Goal: Task Accomplishment & Management: Use online tool/utility

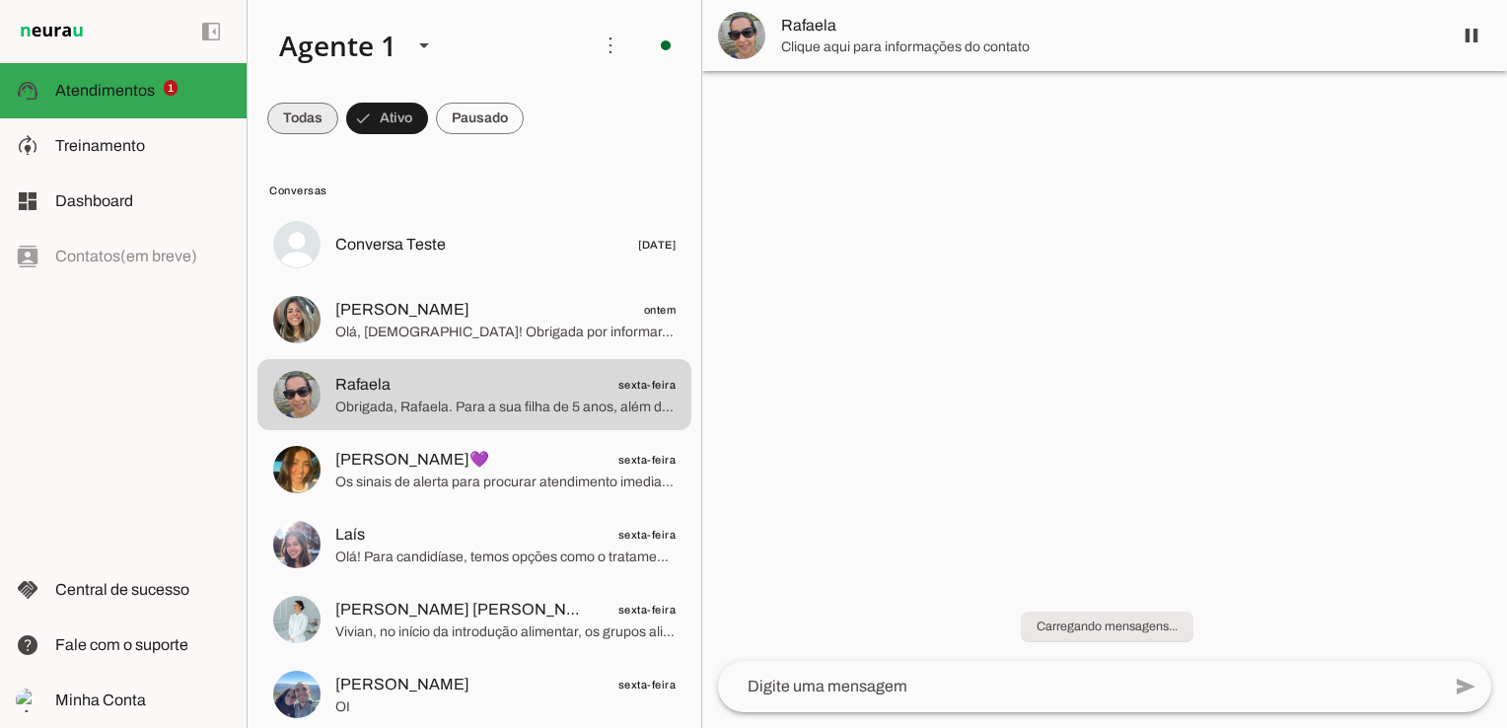
click at [309, 125] on span at bounding box center [302, 118] width 71 height 47
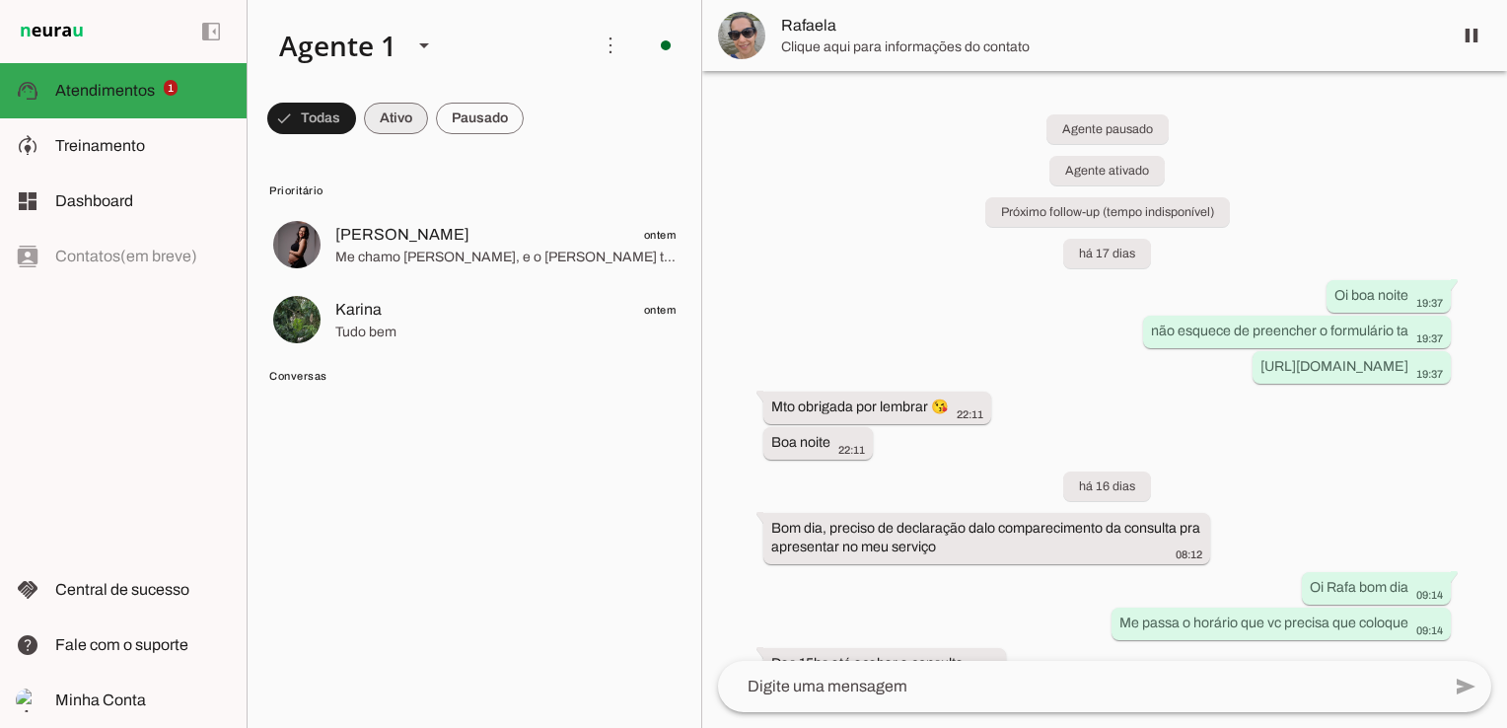
click at [388, 119] on span at bounding box center [396, 118] width 64 height 47
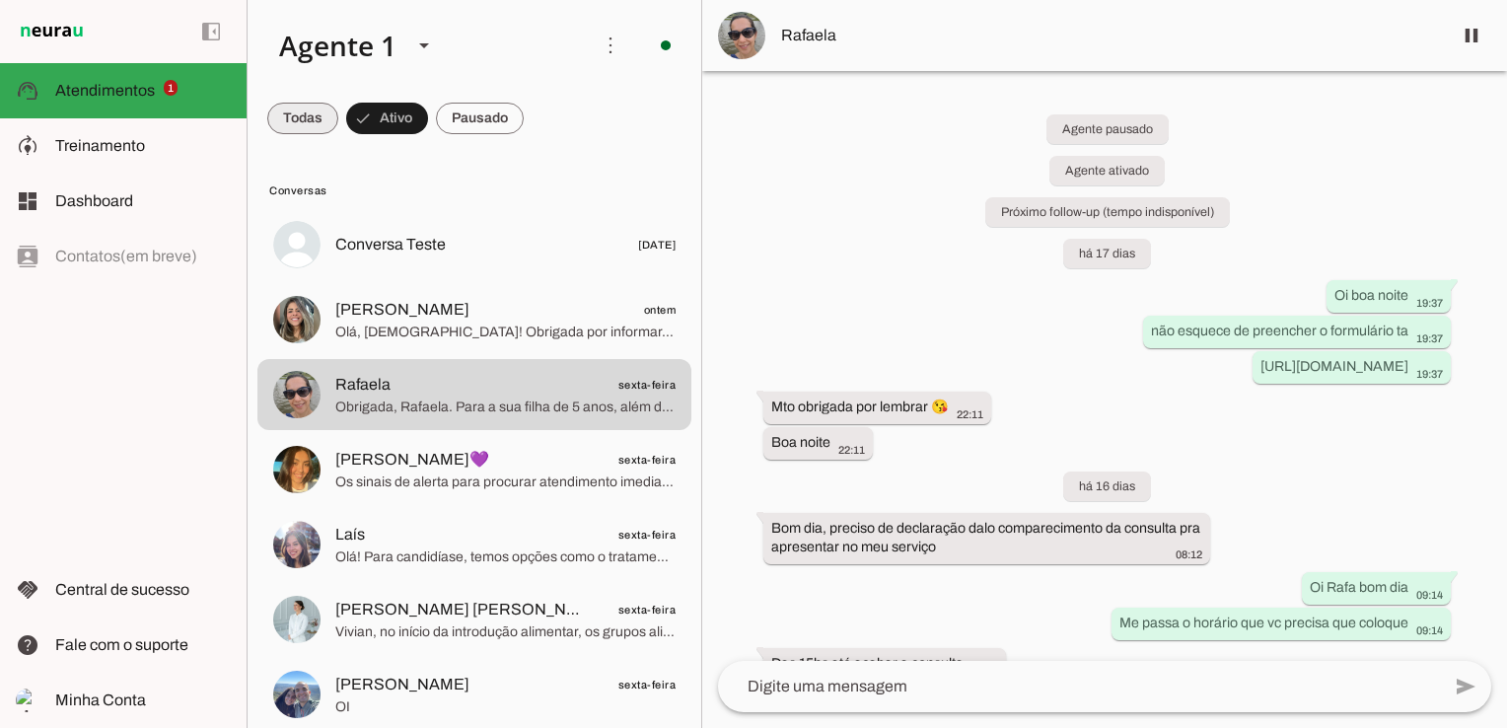
click at [287, 110] on span at bounding box center [302, 118] width 71 height 47
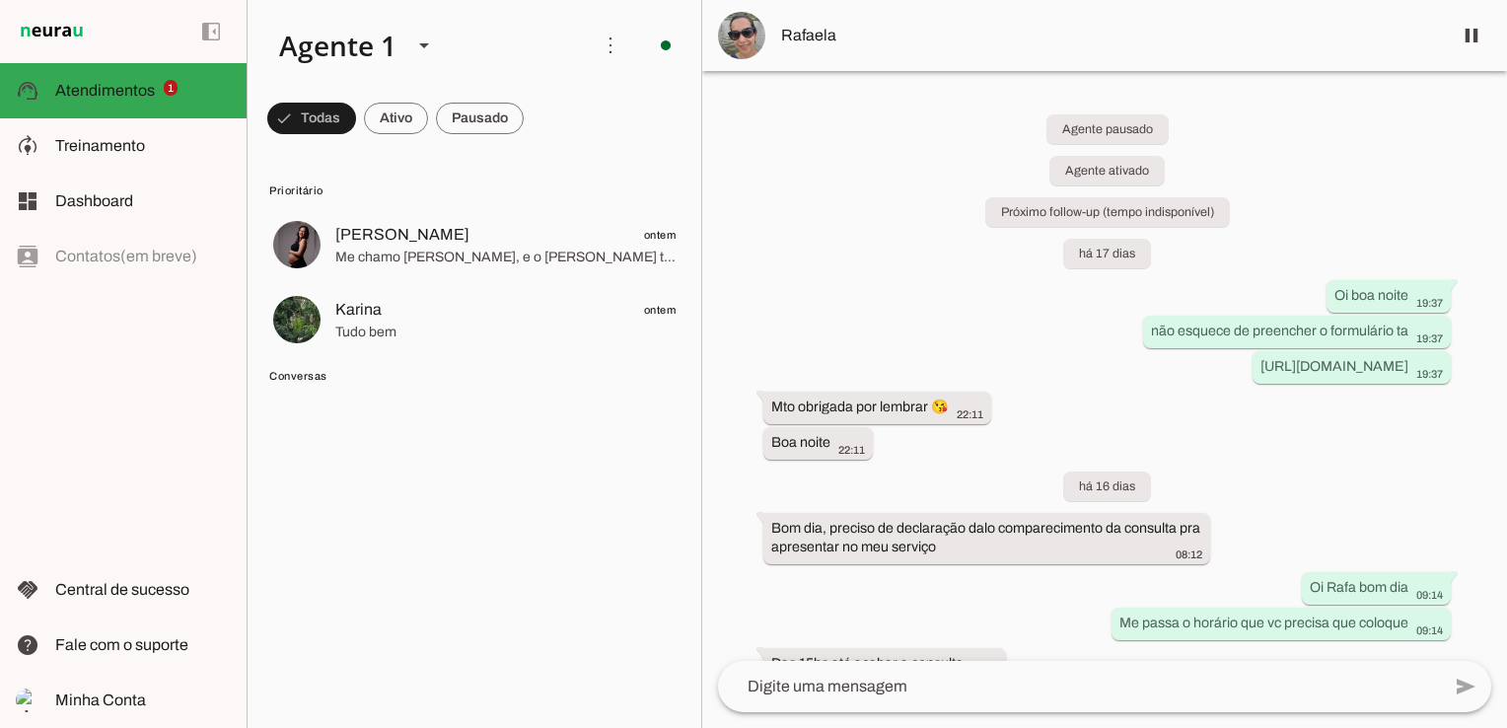
click at [300, 381] on span "Conversas" at bounding box center [472, 376] width 406 height 16
click at [317, 376] on span "Conversas" at bounding box center [472, 376] width 406 height 16
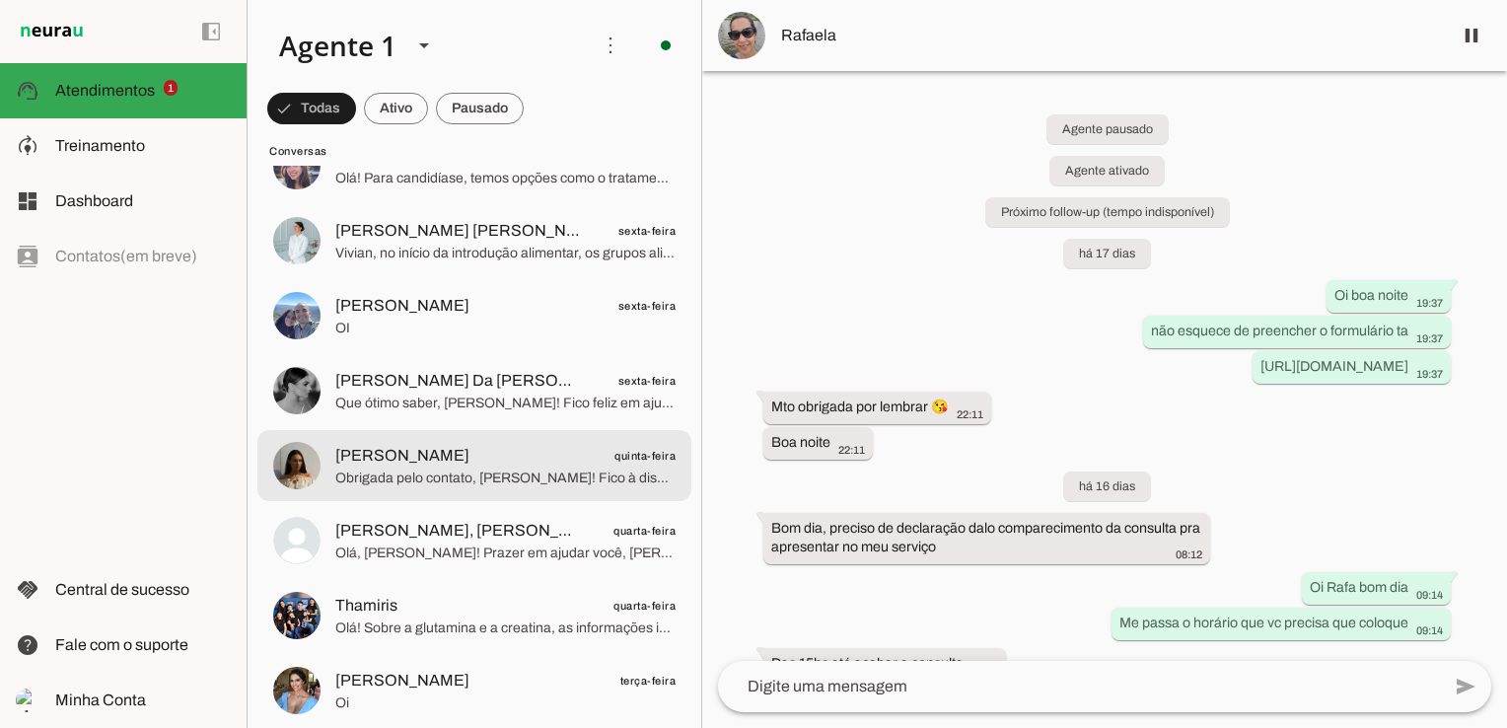
scroll to position [576, 0]
